Goal: Task Accomplishment & Management: Complete application form

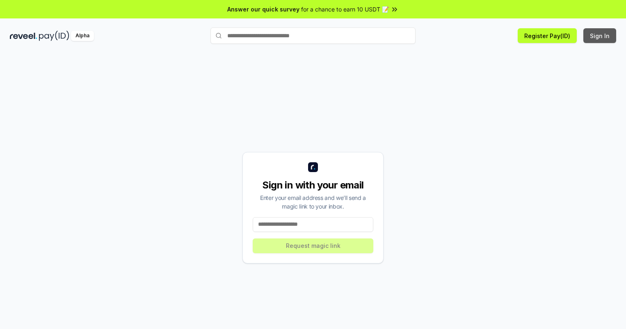
click at [600, 36] on button "Sign In" at bounding box center [599, 35] width 33 height 15
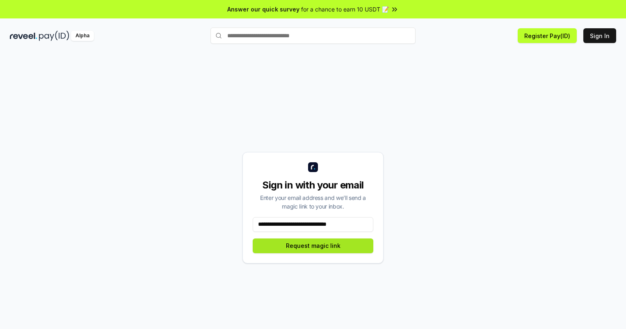
type input "**********"
click at [313, 246] on button "Request magic link" at bounding box center [313, 246] width 121 height 15
